Goal: Task Accomplishment & Management: Complete application form

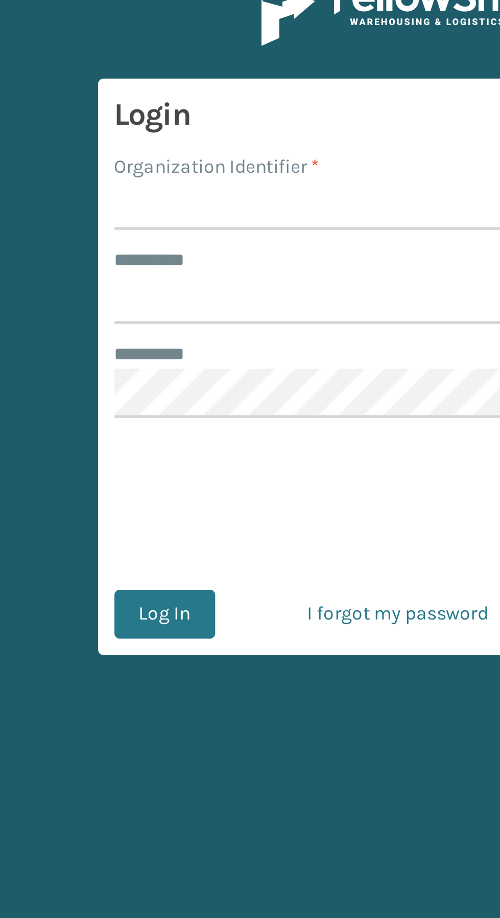
click at [159, 102] on input "Organization Identifier *" at bounding box center [250, 104] width 213 height 18
type input "SuperAdminOrganization"
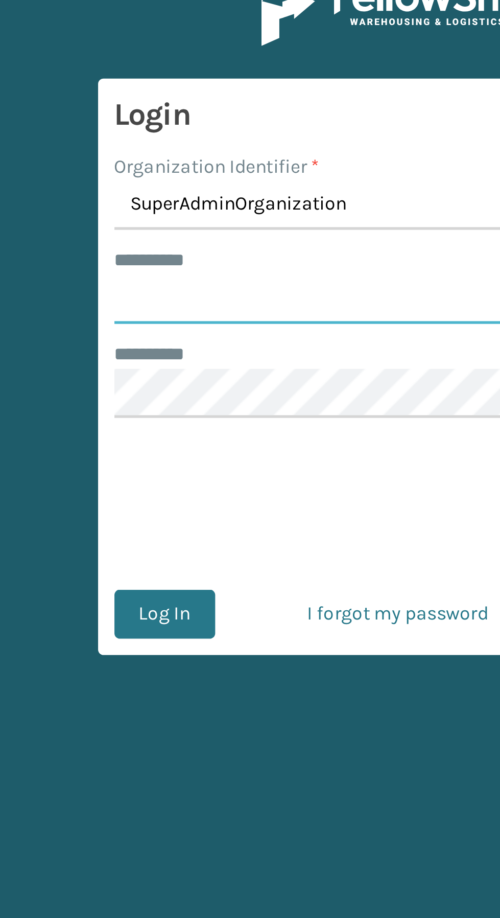
click at [151, 139] on input "******** *" at bounding box center [250, 139] width 213 height 18
type input "****"
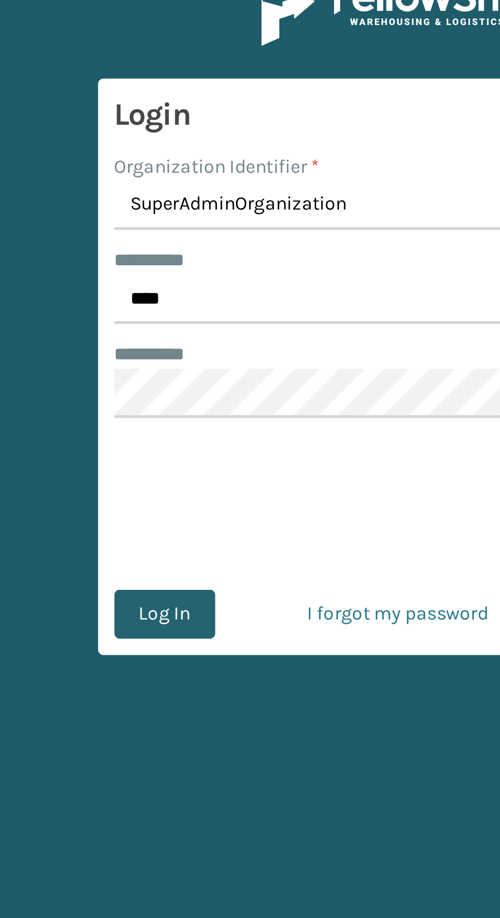
click at [158, 257] on button "Log In" at bounding box center [163, 257] width 38 height 18
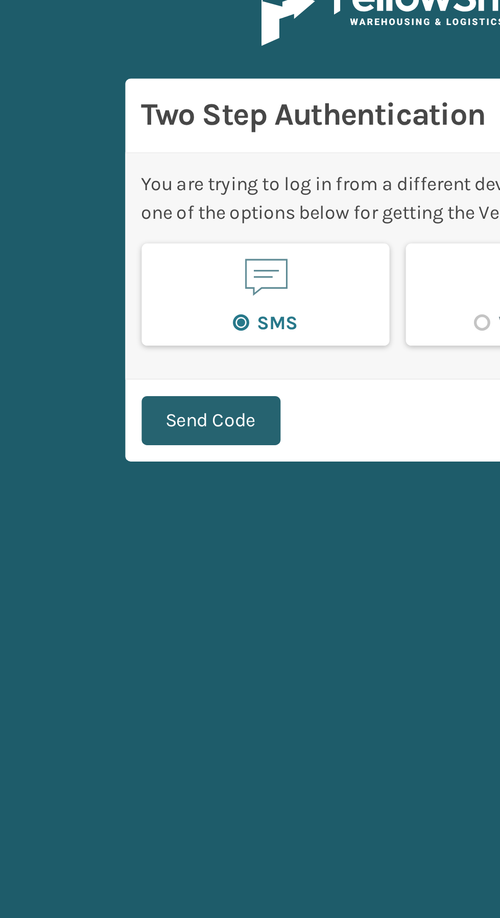
click at [168, 188] on button "Send Code" at bounding box center [180, 185] width 52 height 18
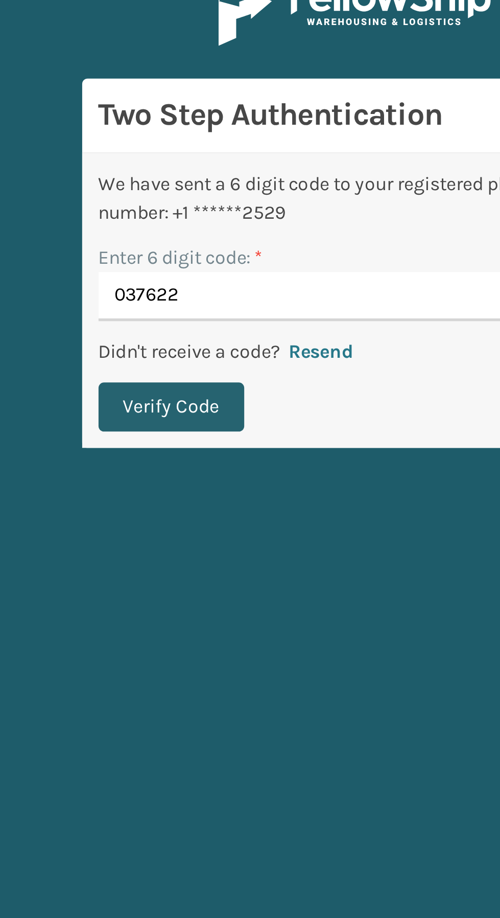
type input "037622"
click at [169, 177] on button "Verify Code" at bounding box center [181, 180] width 55 height 18
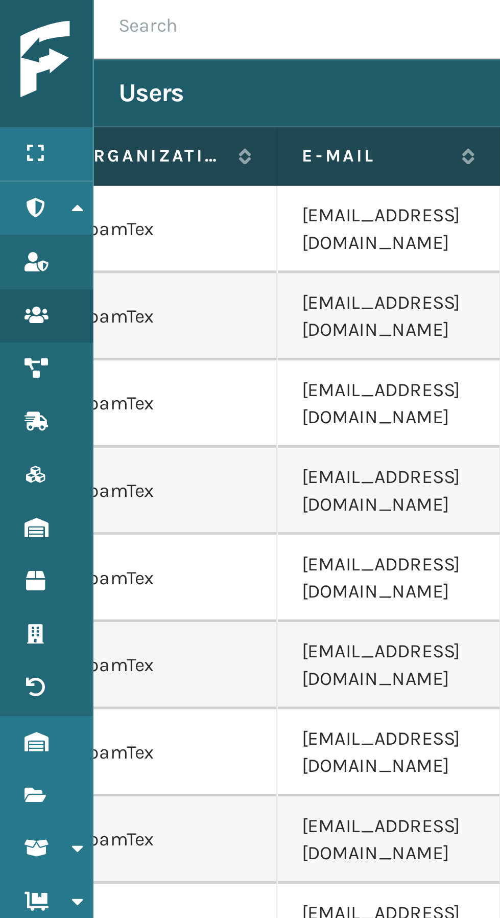
scroll to position [0, 111]
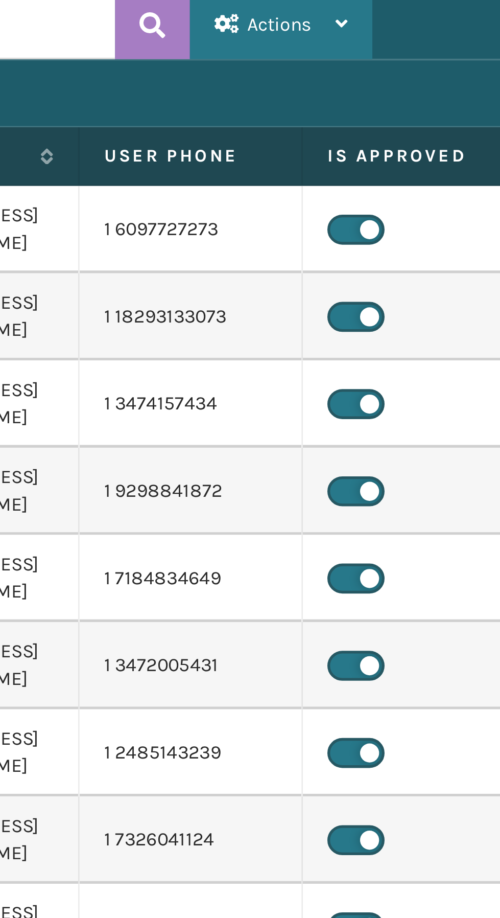
click at [253, 13] on span "Actions" at bounding box center [250, 12] width 24 height 9
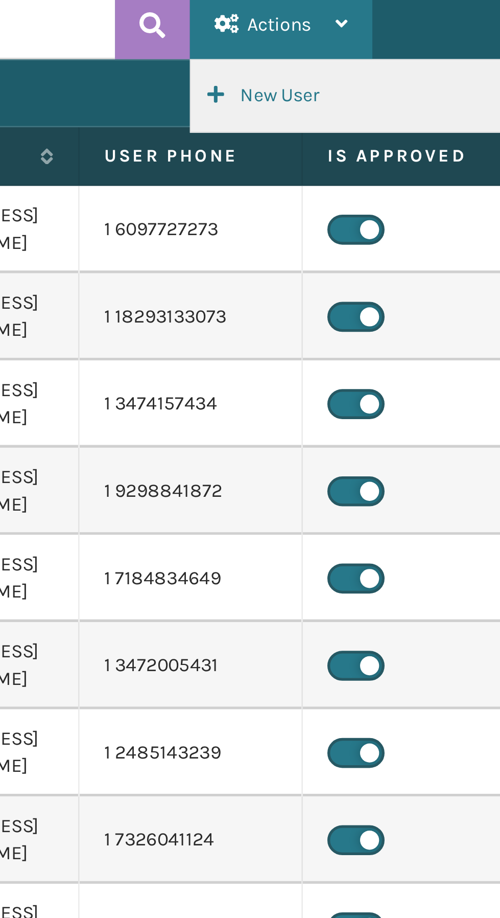
click at [240, 38] on button "New User" at bounding box center [285, 39] width 137 height 27
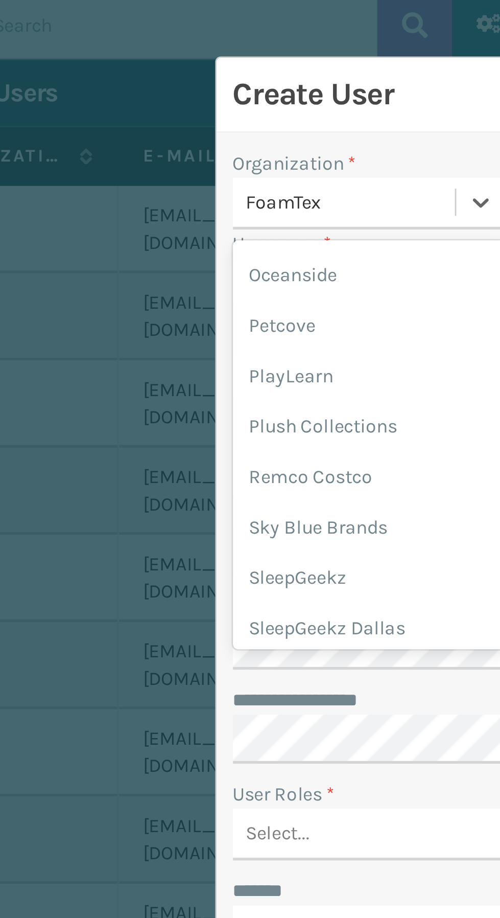
scroll to position [1080, 0]
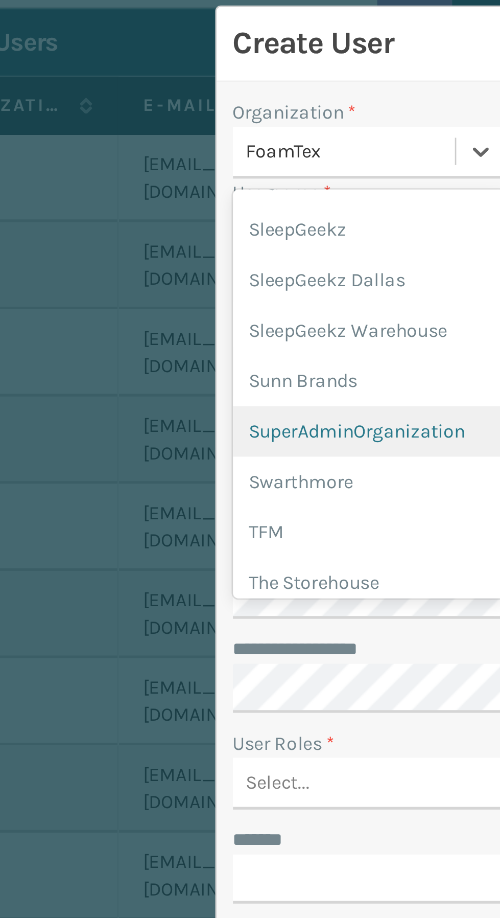
click at [156, 175] on div "SuperAdminOrganization" at bounding box center [185, 184] width 102 height 19
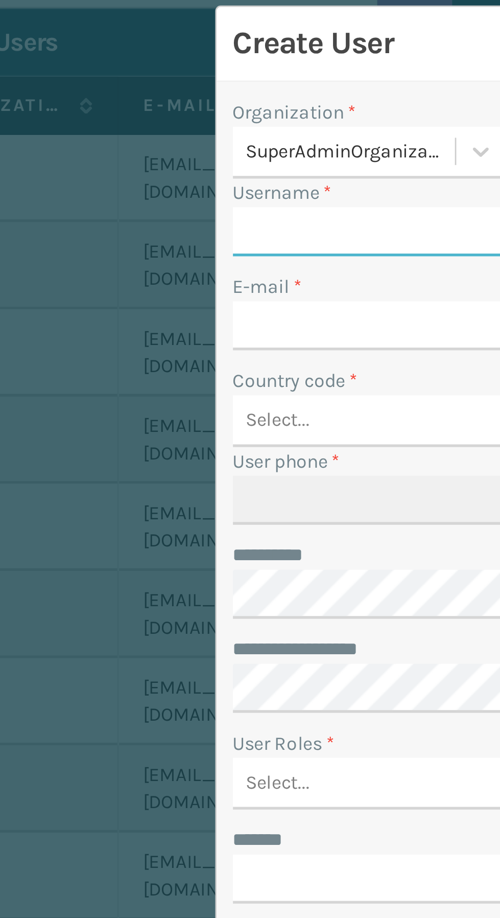
click at [146, 110] on input "Username *" at bounding box center [250, 109] width 232 height 18
type input "Gil2"
click at [142, 144] on input "E-mail *" at bounding box center [250, 144] width 232 height 18
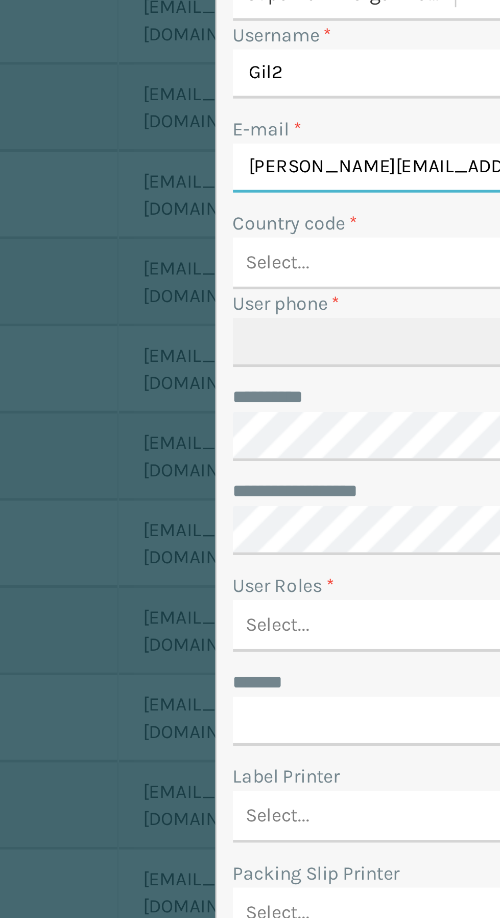
type input "[PERSON_NAME][EMAIL_ADDRESS][DOMAIN_NAME]"
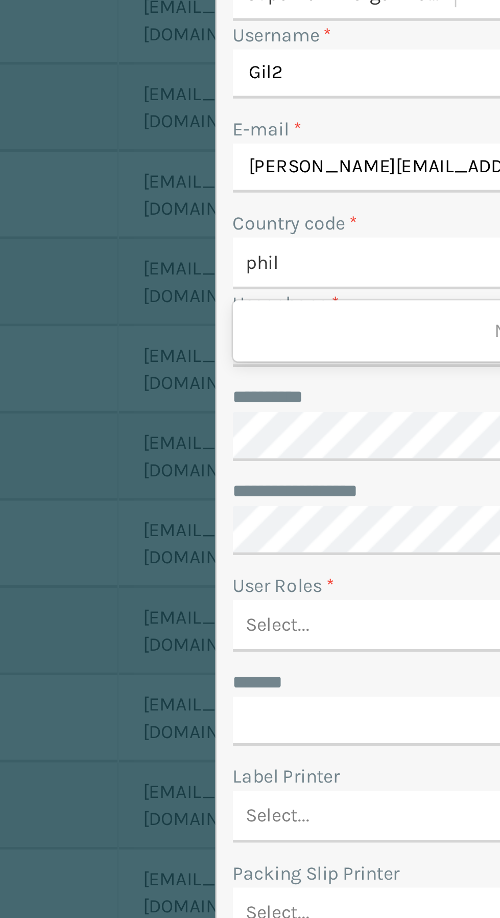
type input "phill"
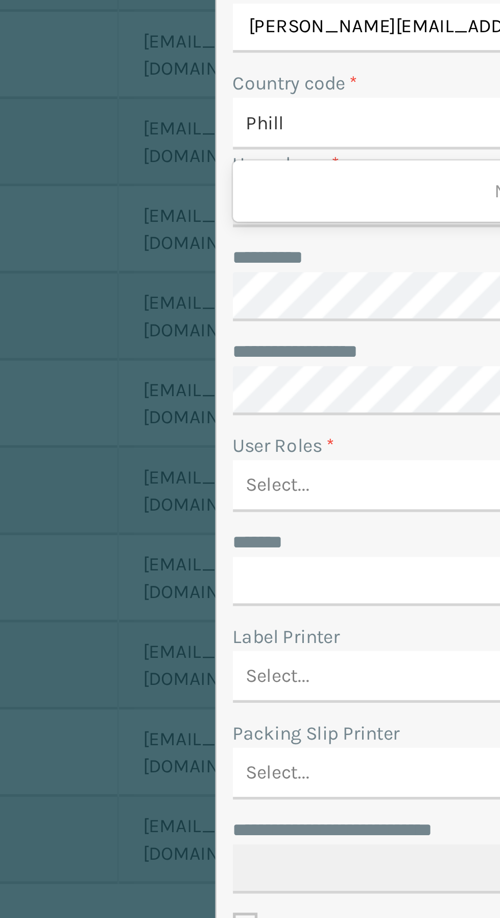
scroll to position [0, 0]
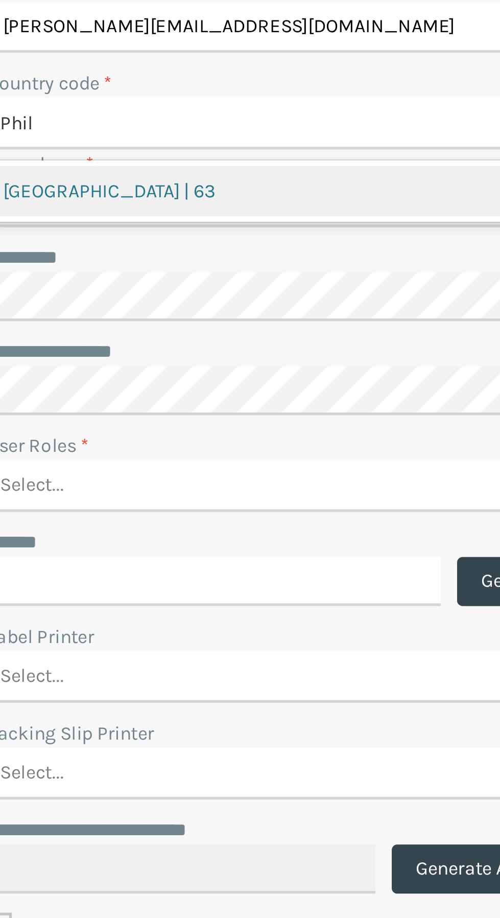
click at [167, 205] on div "[GEOGRAPHIC_DATA] | 63" at bounding box center [250, 205] width 232 height 19
type input "Phil"
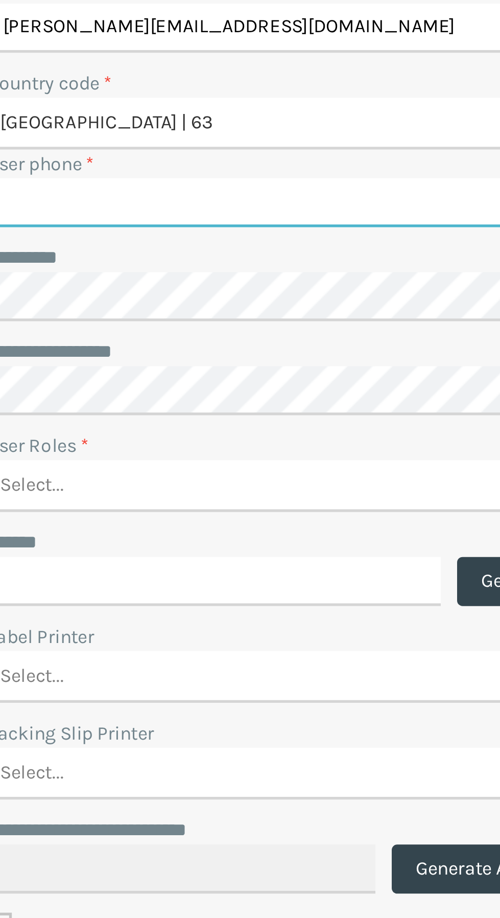
click at [155, 211] on input "User phone *" at bounding box center [250, 210] width 232 height 18
type input "9150897224"
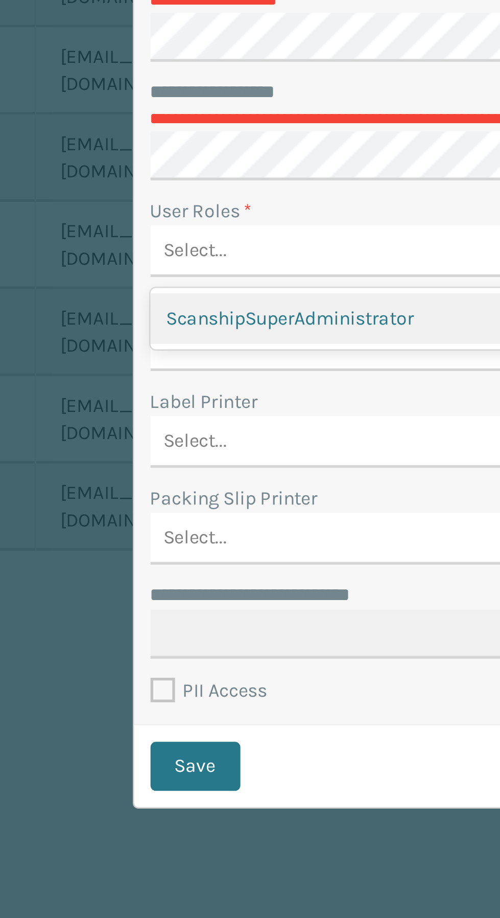
click at [154, 375] on div "ScanshipSuperAdministrator" at bounding box center [250, 378] width 232 height 19
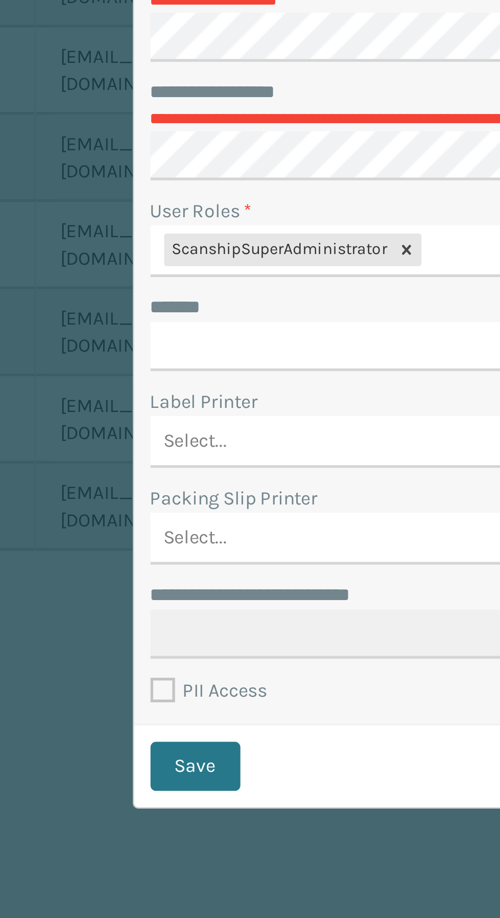
click at [139, 516] on label "PII Access" at bounding box center [156, 518] width 44 height 9
click at [135, 516] on input "PII Access" at bounding box center [134, 515] width 1 height 7
checkbox input "true"
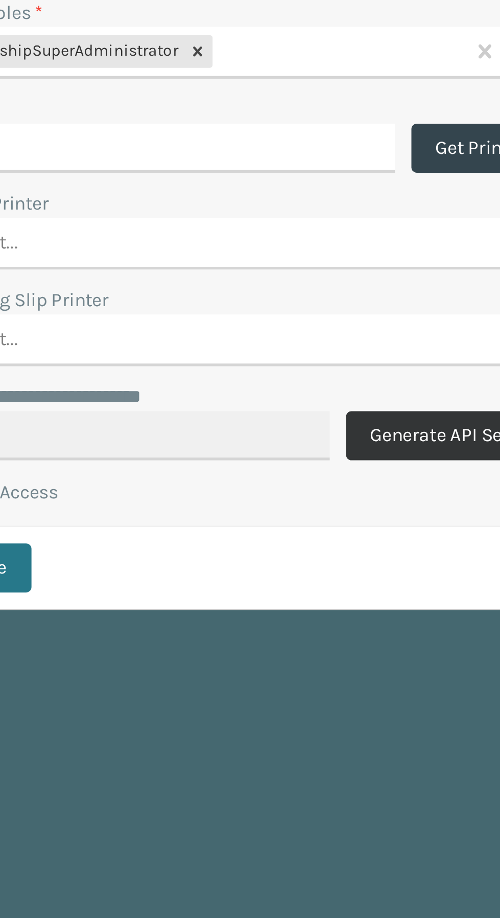
click at [313, 493] on button "Generate API Secret" at bounding box center [326, 497] width 80 height 18
type input "**********"
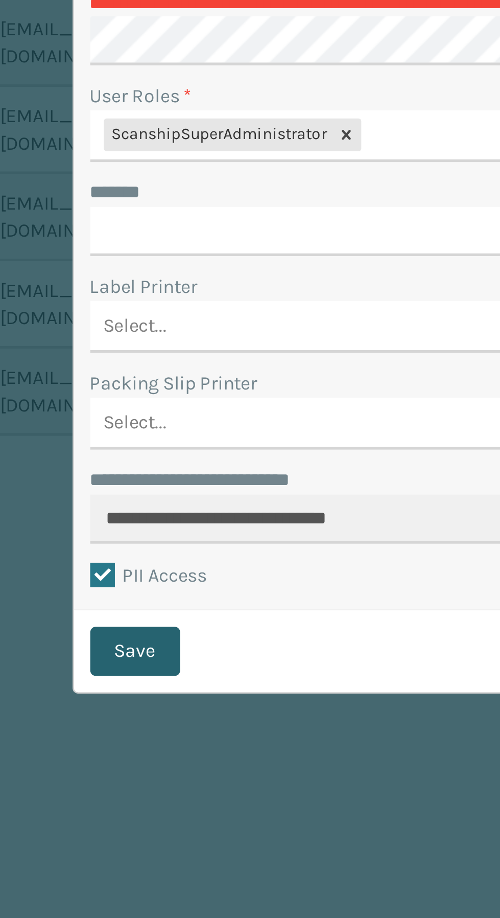
click at [148, 545] on button "Save" at bounding box center [151, 546] width 34 height 18
click at [148, 546] on button "Save" at bounding box center [151, 546] width 34 height 18
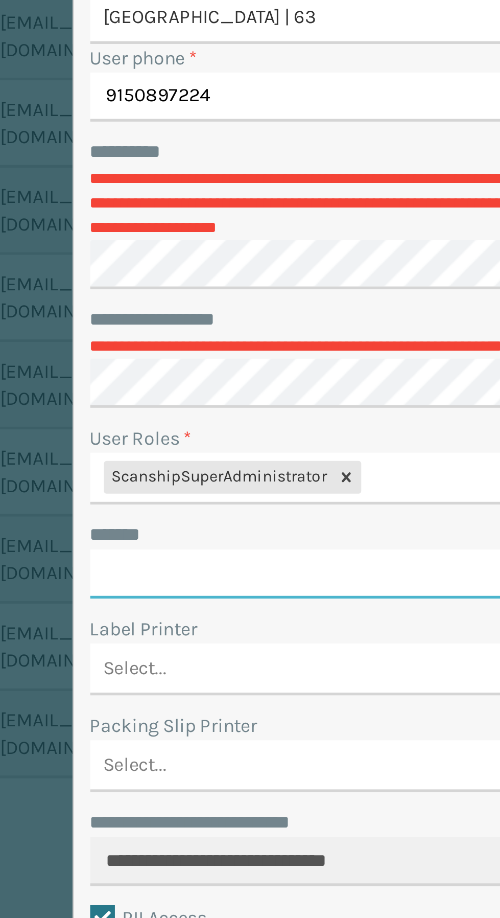
click at [142, 387] on input "*******" at bounding box center [219, 389] width 170 height 18
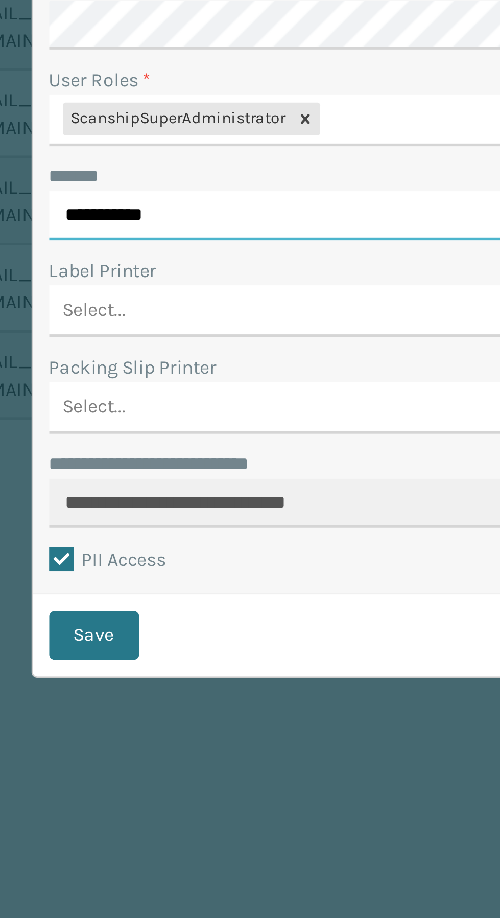
click at [191, 390] on input "**********" at bounding box center [219, 389] width 170 height 18
type input "**********"
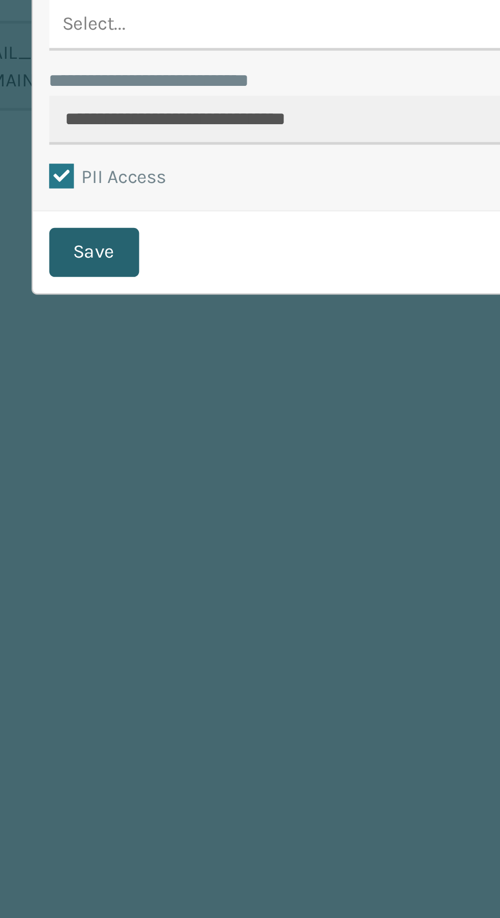
click at [150, 519] on button "Save" at bounding box center [151, 519] width 34 height 18
